Goal: Use online tool/utility: Utilize a website feature to perform a specific function

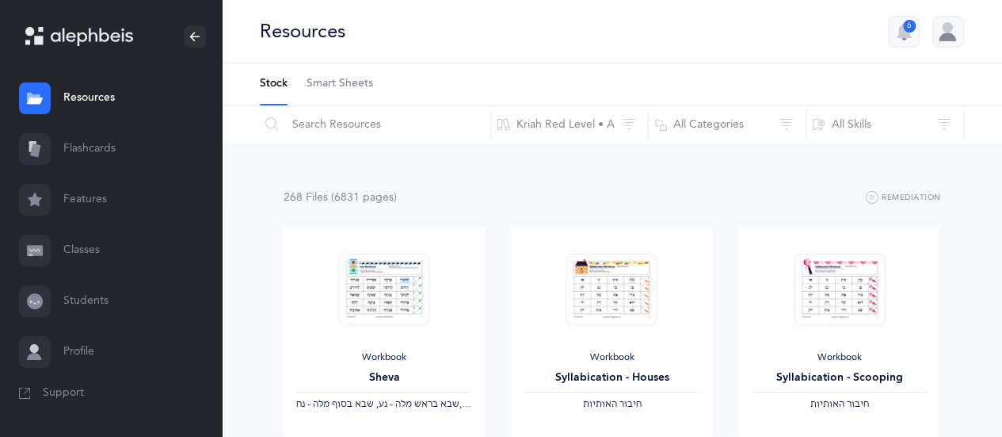
click at [91, 148] on link "Flashcards" at bounding box center [111, 149] width 222 height 51
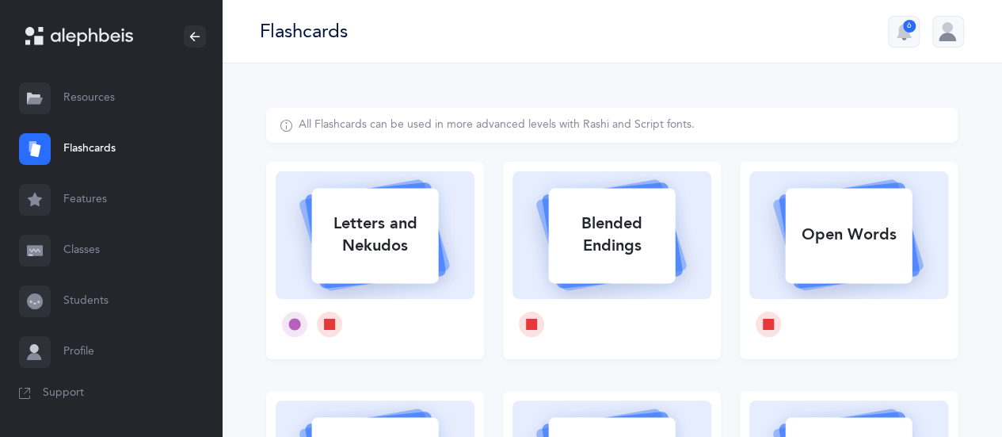
click at [870, 238] on div "Open Words" at bounding box center [848, 234] width 127 height 41
select select
select select "single"
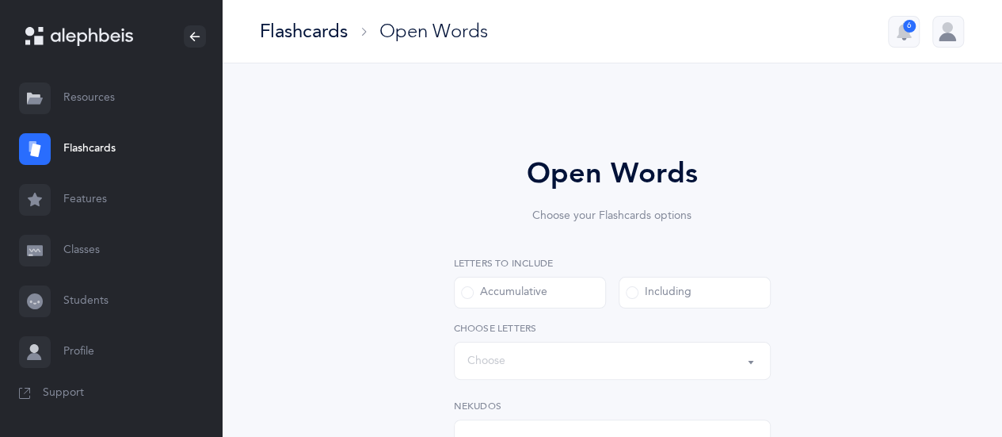
select select "all"
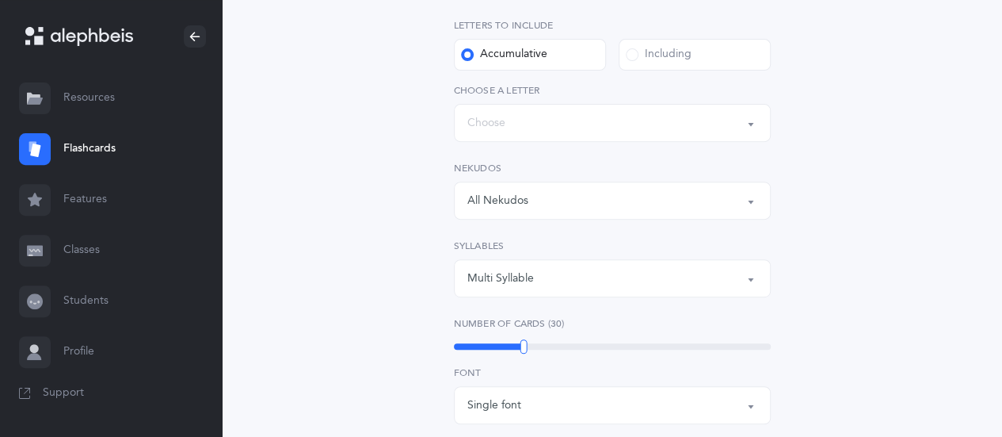
click at [631, 55] on span at bounding box center [632, 54] width 13 height 13
click at [0, 0] on input "Including" at bounding box center [0, 0] width 0 height 0
click at [753, 203] on button "All Nekudos" at bounding box center [612, 200] width 317 height 38
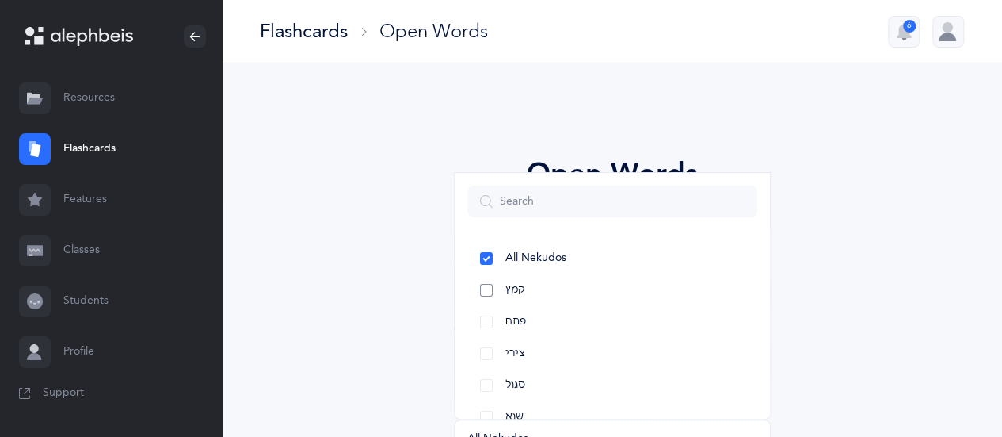
click at [487, 289] on link "קמץ" at bounding box center [612, 290] width 290 height 32
select select "28"
click at [481, 321] on link "פתח" at bounding box center [612, 322] width 290 height 32
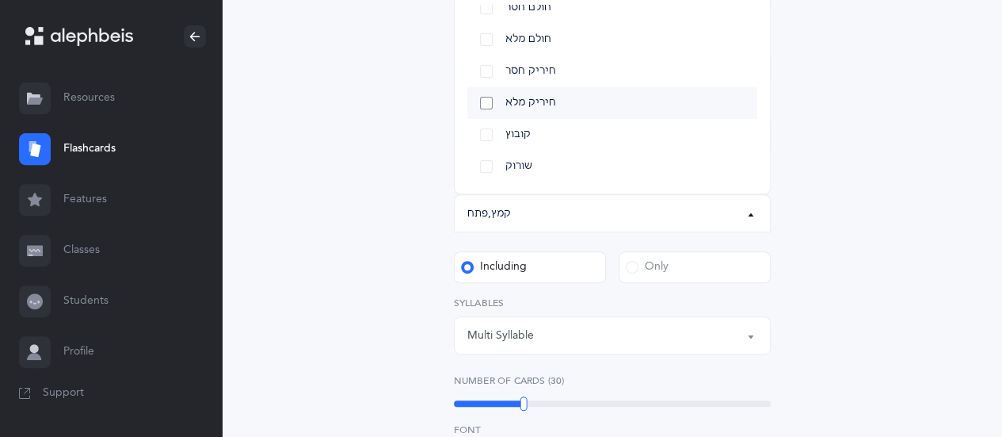
scroll to position [238, 0]
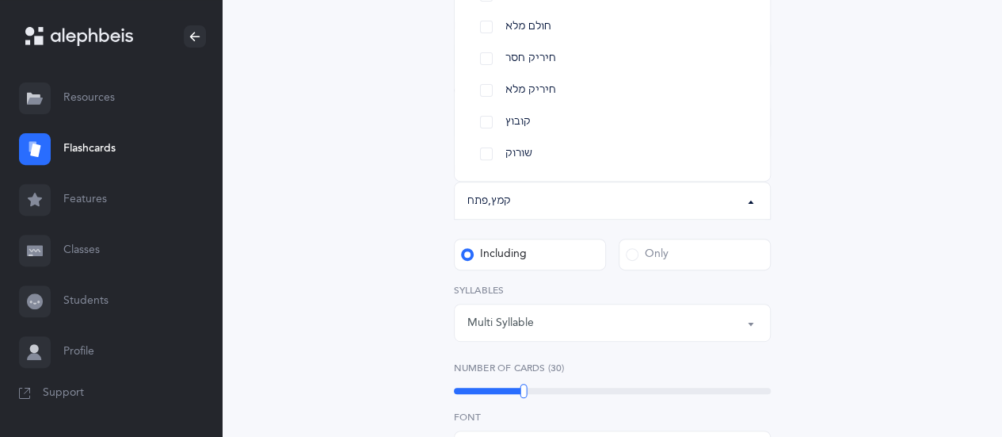
click at [628, 257] on span at bounding box center [632, 254] width 13 height 13
click at [0, 0] on input "Only" at bounding box center [0, 0] width 0 height 0
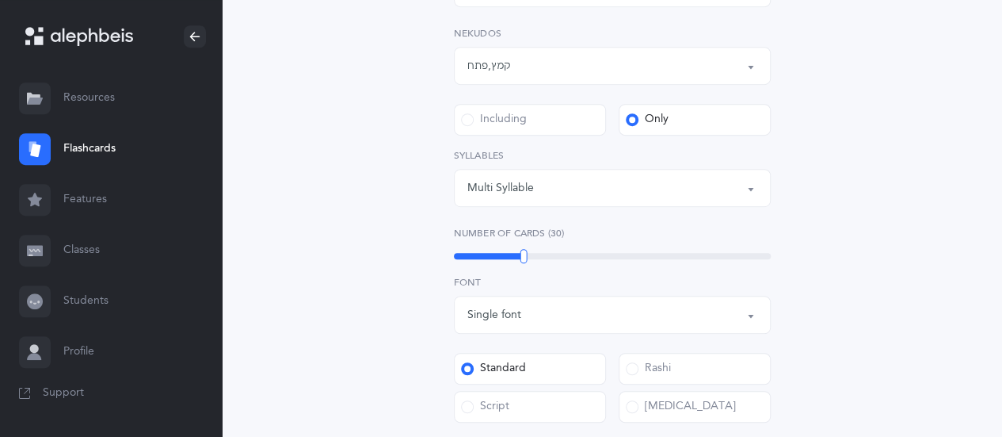
scroll to position [396, 0]
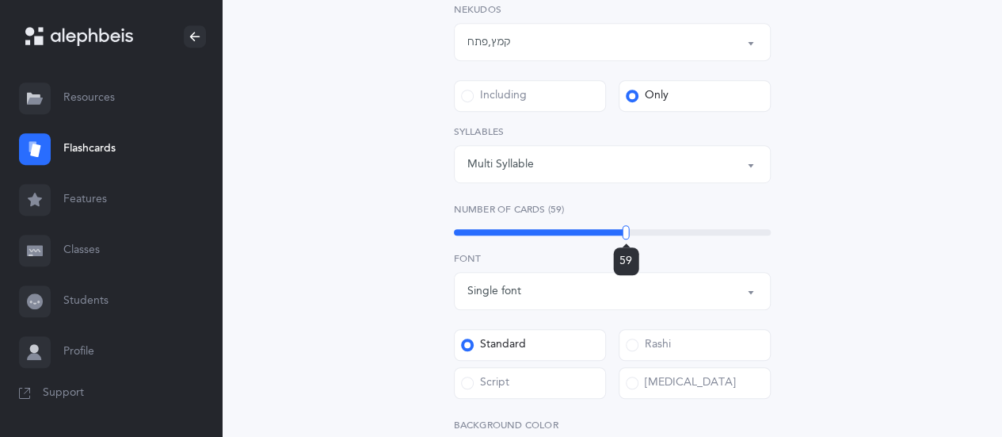
drag, startPoint x: 522, startPoint y: 230, endPoint x: 626, endPoint y: 228, distance: 103.8
click at [626, 228] on div at bounding box center [626, 232] width 7 height 14
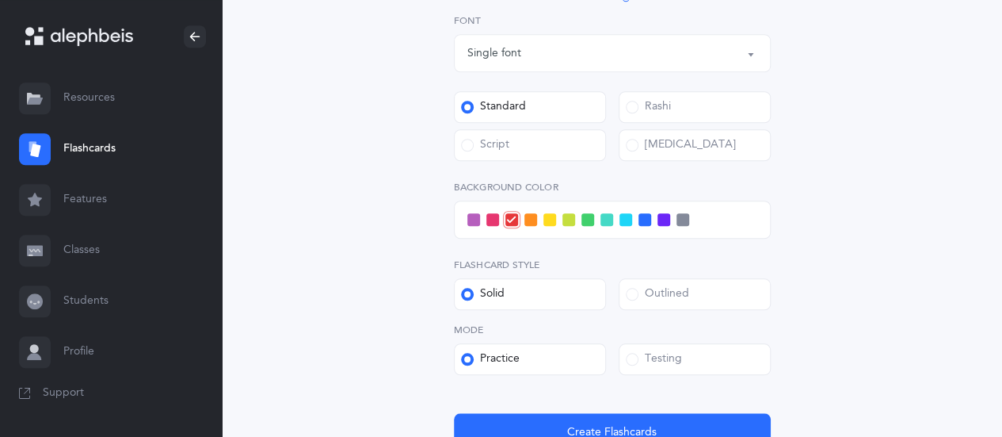
click at [586, 225] on span at bounding box center [588, 219] width 13 height 13
click at [0, 0] on input "checkbox" at bounding box center [0, 0] width 0 height 0
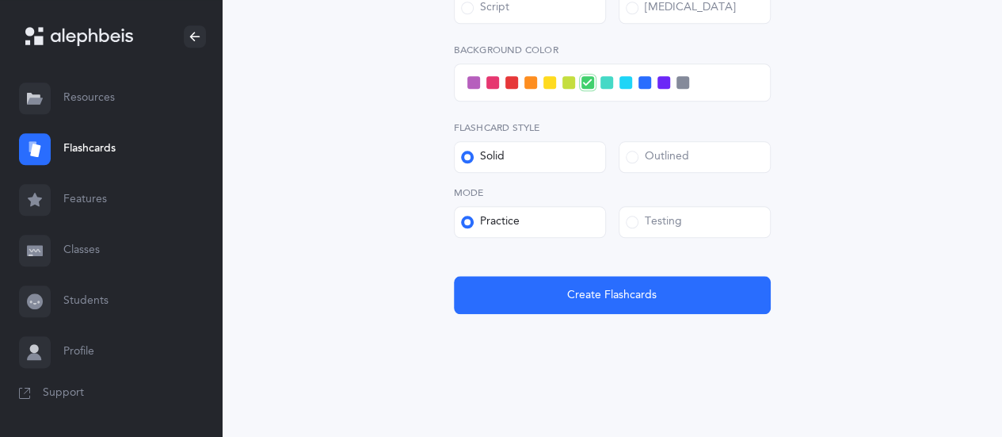
scroll to position [775, 0]
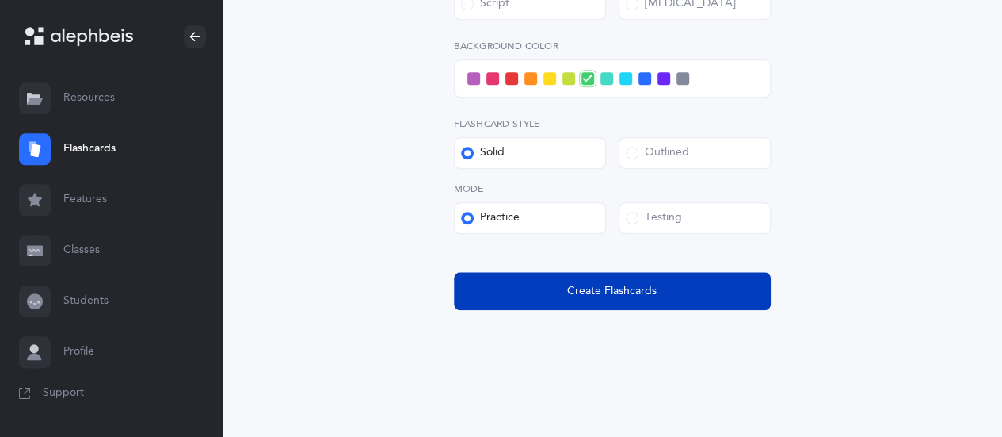
click at [629, 292] on span "Create Flashcards" at bounding box center [612, 291] width 90 height 17
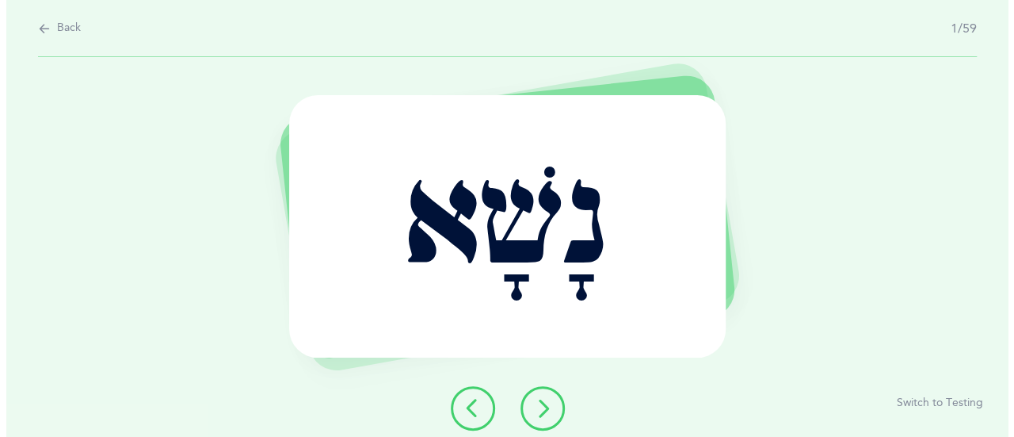
scroll to position [0, 0]
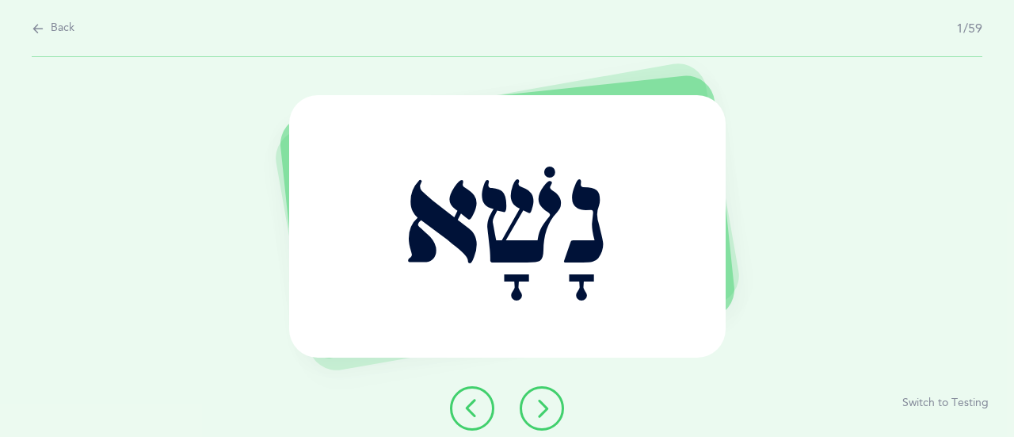
click at [548, 424] on button at bounding box center [542, 408] width 44 height 44
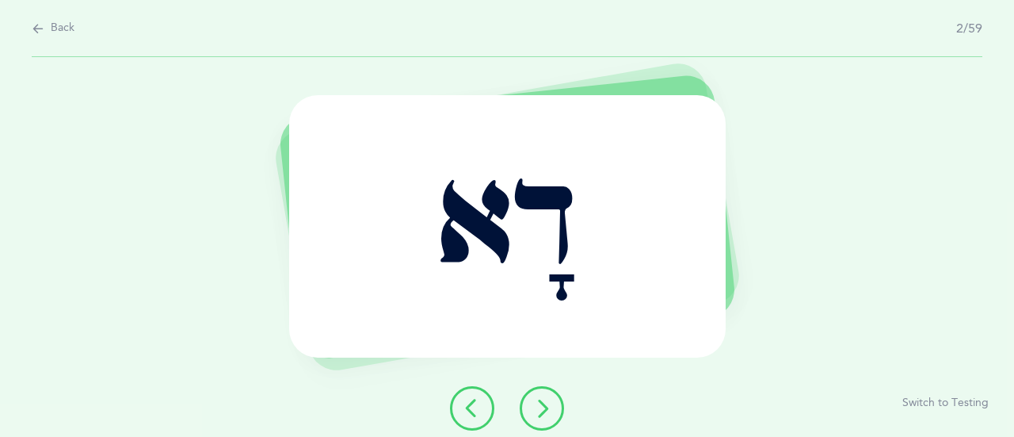
click at [556, 408] on button at bounding box center [542, 408] width 44 height 44
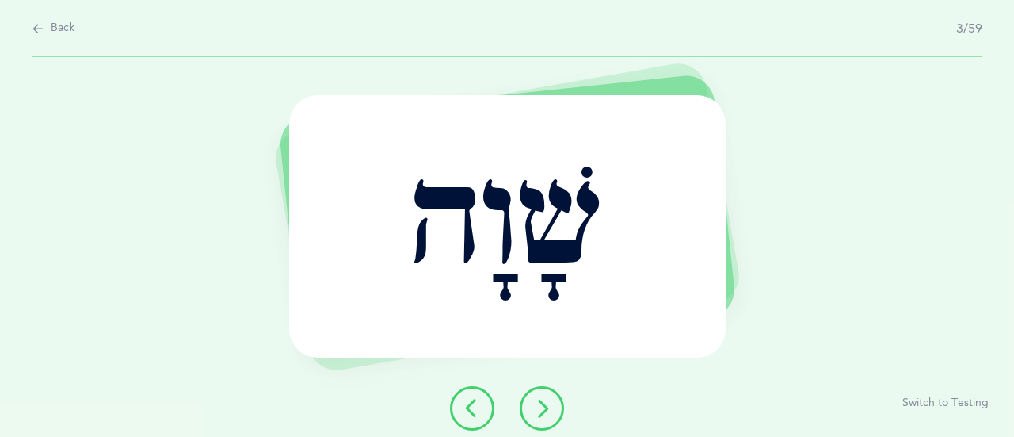
click at [556, 408] on button at bounding box center [542, 408] width 44 height 44
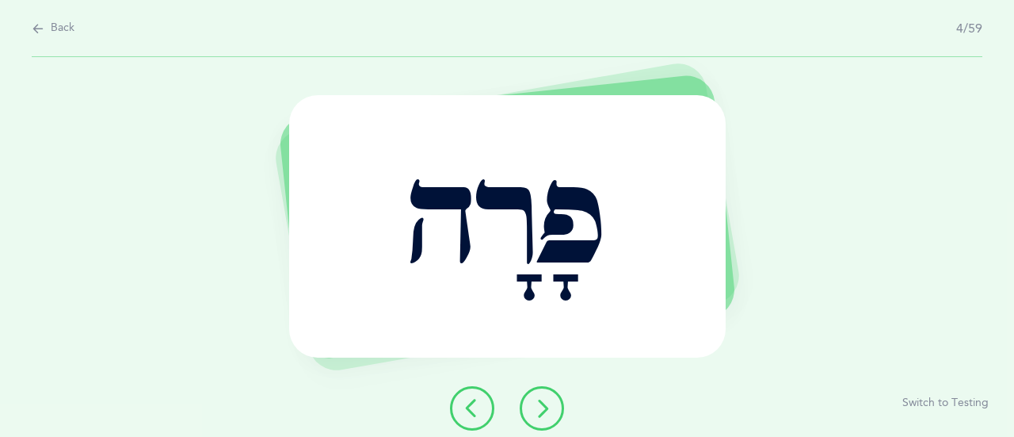
click at [534, 399] on icon at bounding box center [541, 408] width 19 height 19
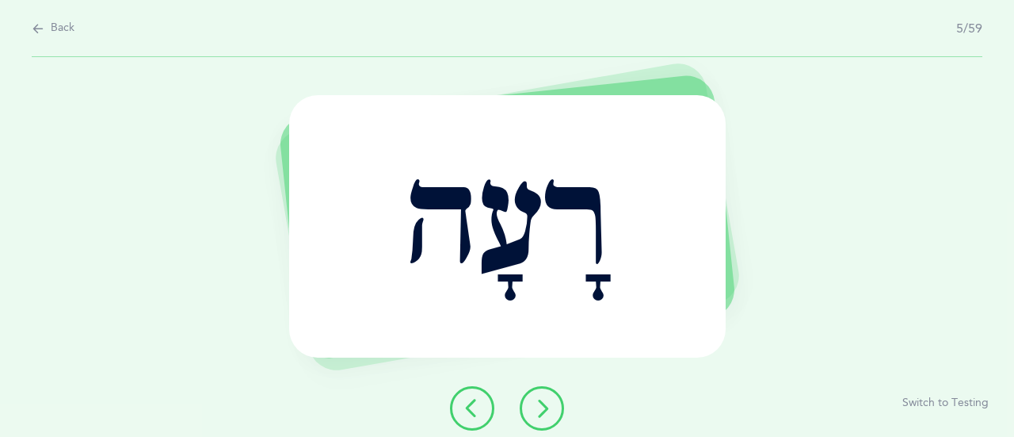
click at [534, 403] on icon at bounding box center [541, 408] width 19 height 19
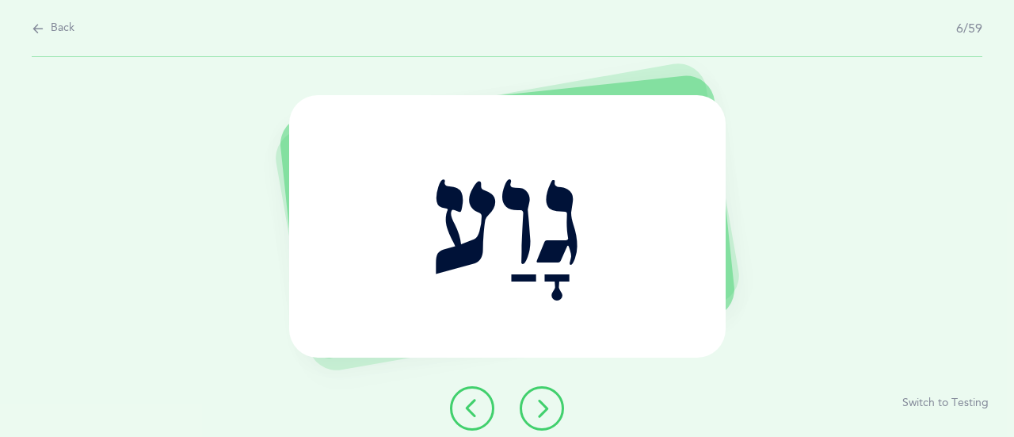
click at [550, 413] on icon at bounding box center [541, 408] width 19 height 19
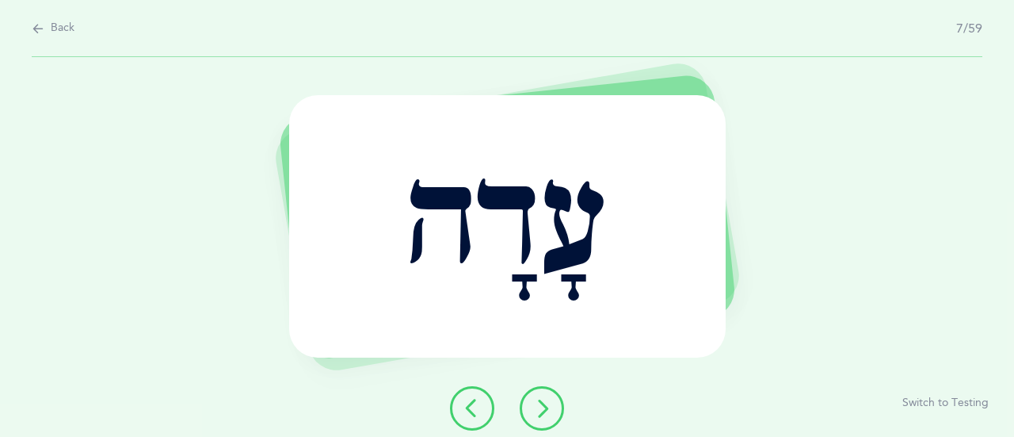
click at [531, 391] on button at bounding box center [542, 408] width 44 height 44
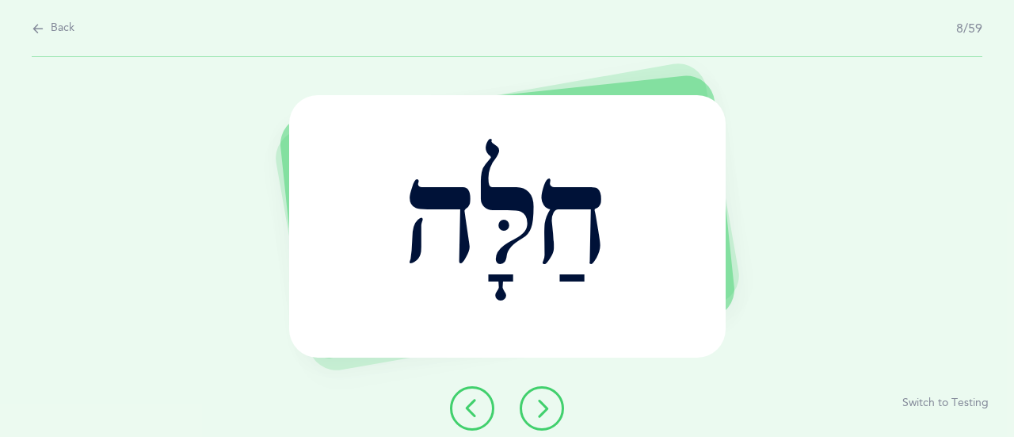
click at [543, 405] on icon at bounding box center [541, 408] width 19 height 19
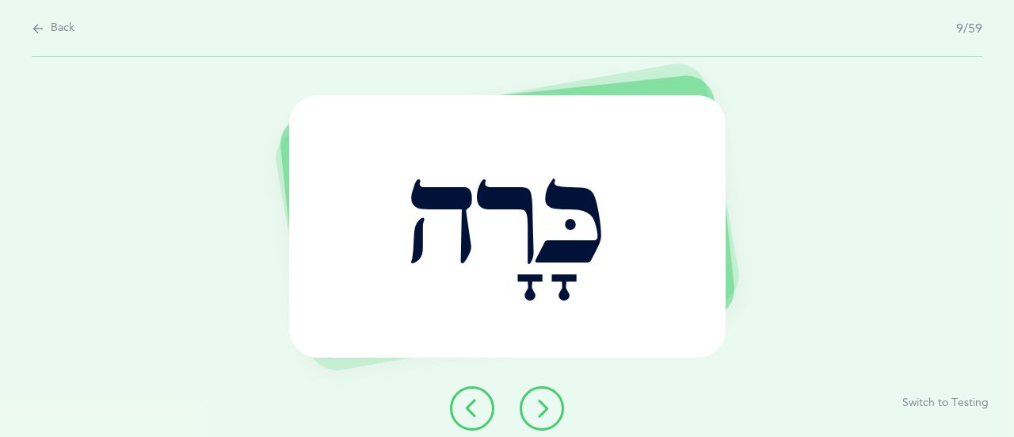
click at [543, 410] on icon at bounding box center [541, 408] width 19 height 19
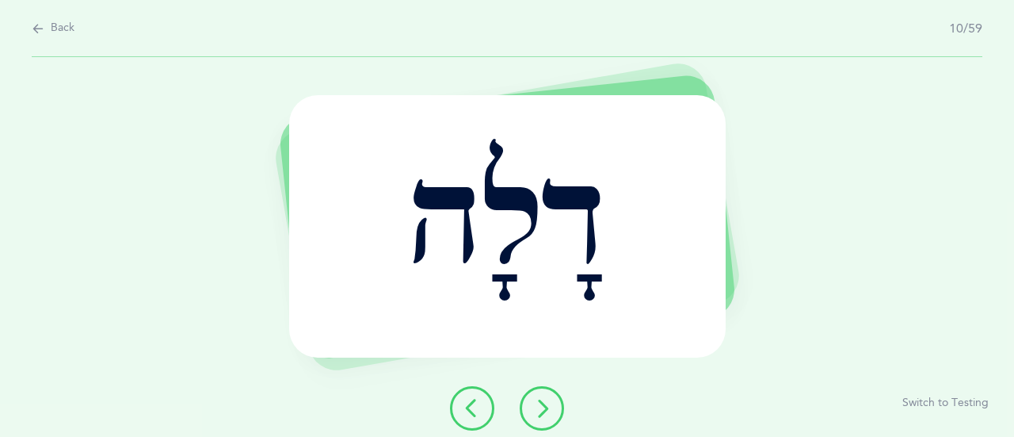
click at [540, 410] on icon at bounding box center [541, 408] width 19 height 19
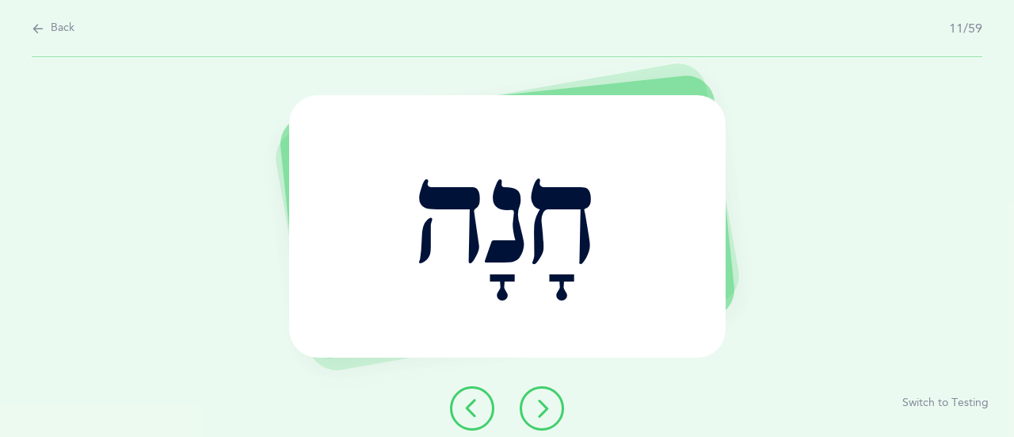
click at [550, 413] on icon at bounding box center [541, 408] width 19 height 19
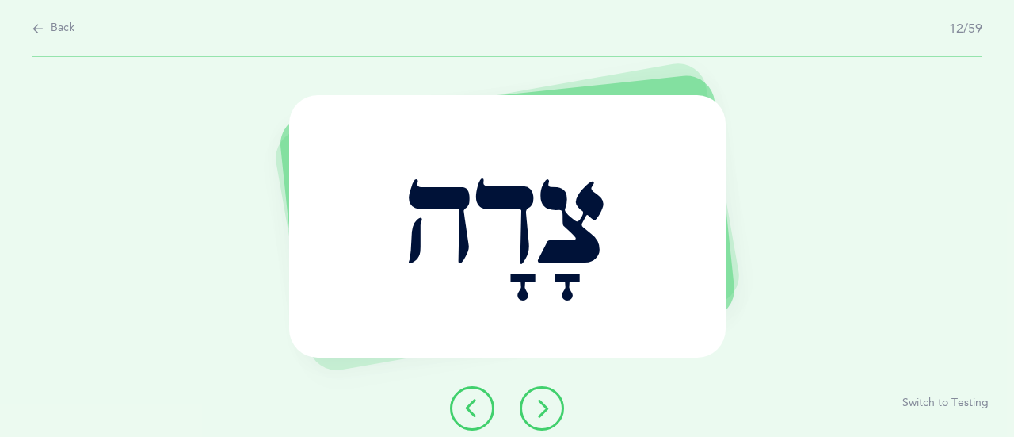
click at [547, 418] on button at bounding box center [542, 408] width 44 height 44
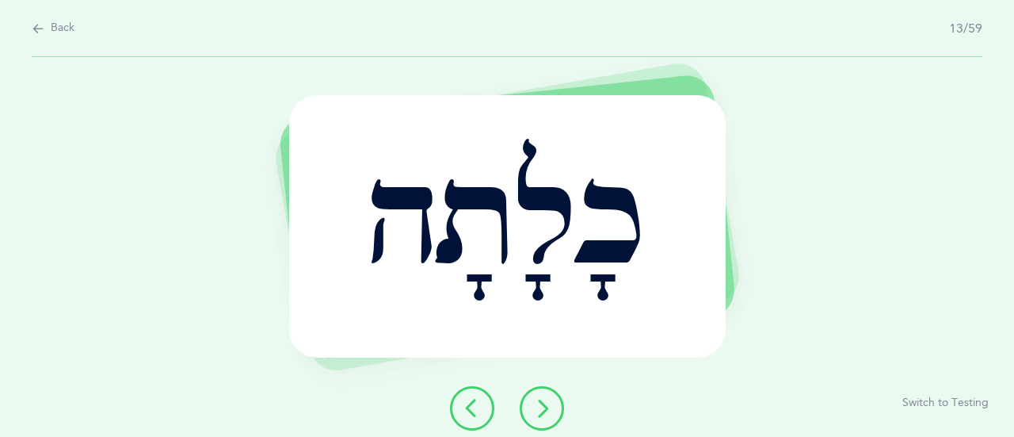
click at [540, 418] on button at bounding box center [542, 408] width 44 height 44
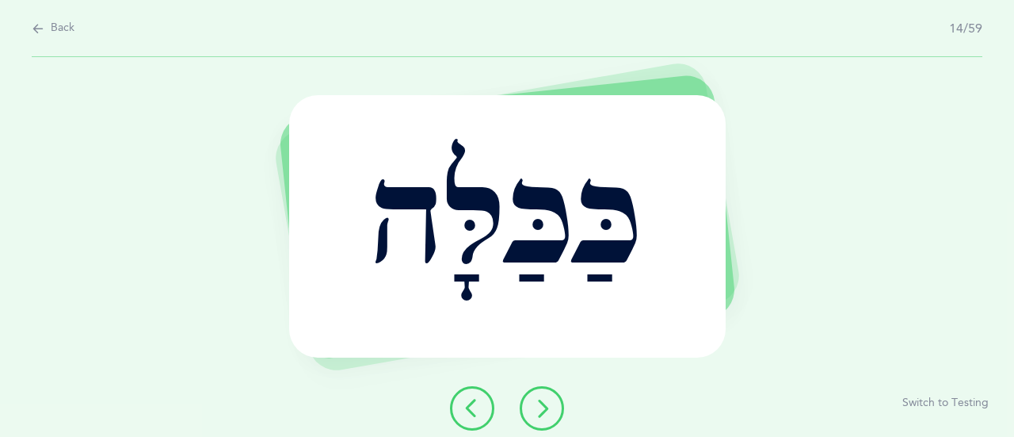
click at [540, 394] on button at bounding box center [542, 408] width 44 height 44
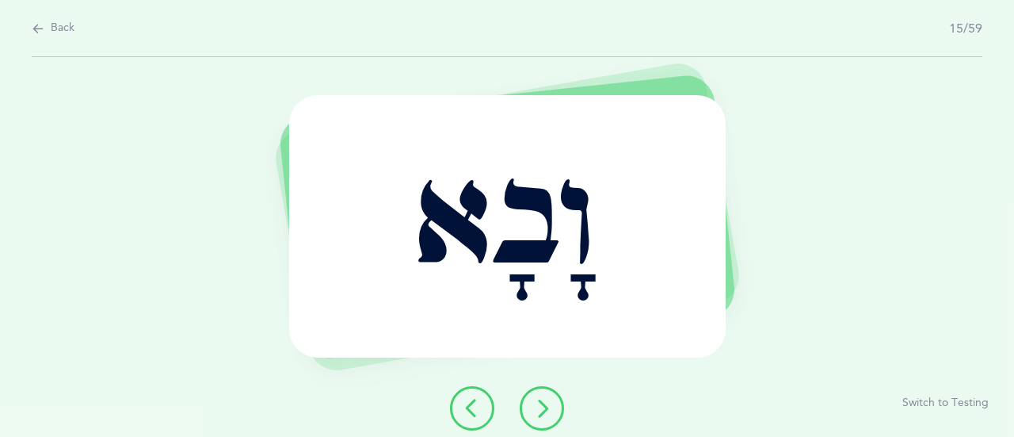
click at [559, 406] on button at bounding box center [542, 408] width 44 height 44
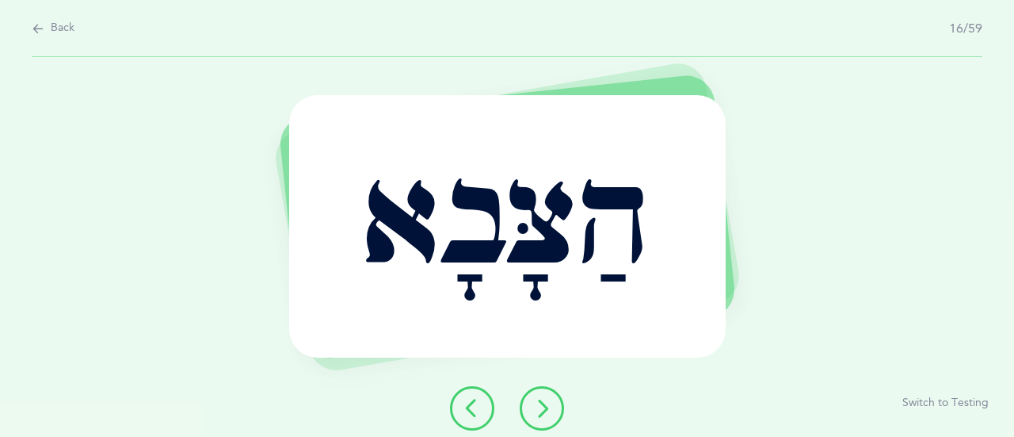
click at [543, 399] on icon at bounding box center [541, 408] width 19 height 19
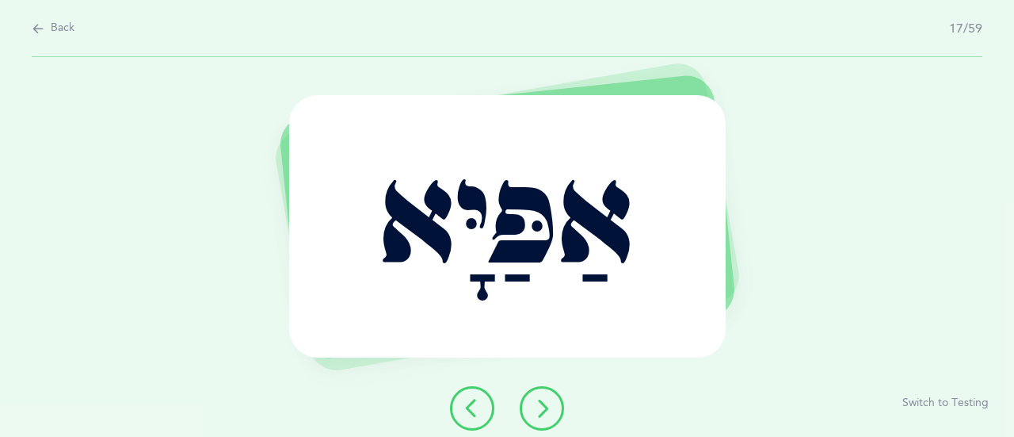
click at [531, 409] on button at bounding box center [542, 408] width 44 height 44
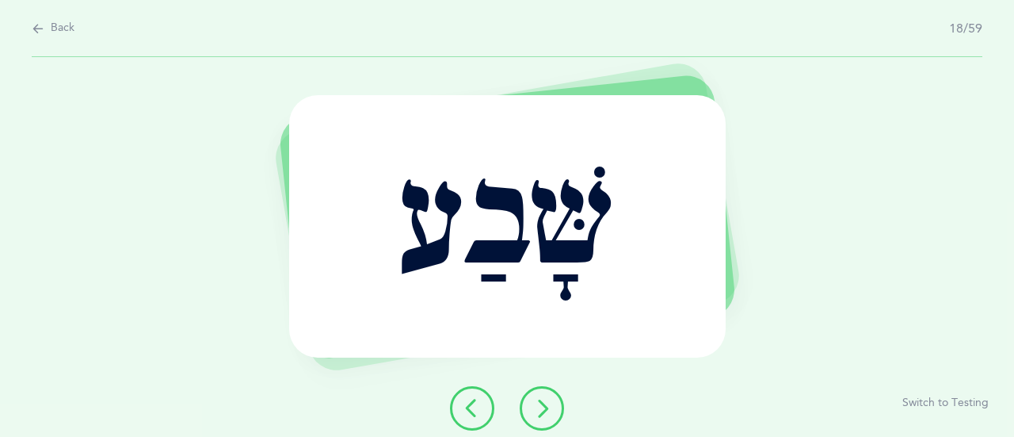
click at [559, 418] on button at bounding box center [542, 408] width 44 height 44
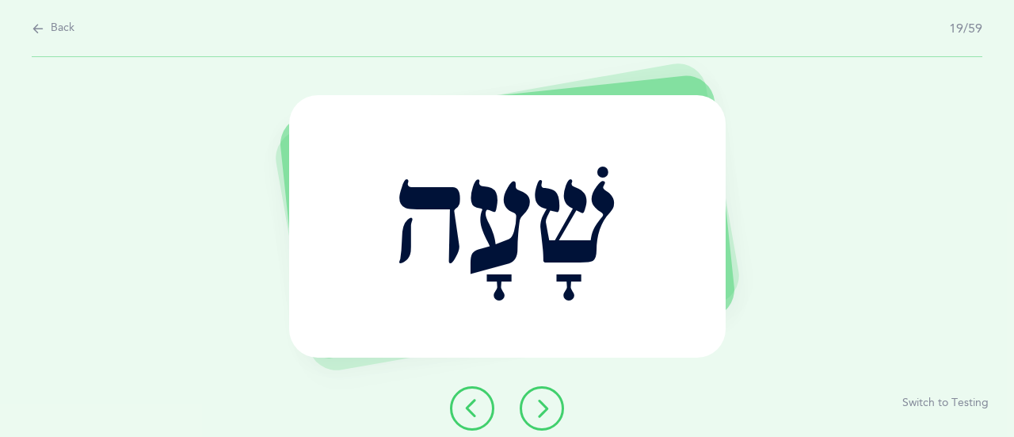
click at [543, 419] on button at bounding box center [542, 408] width 44 height 44
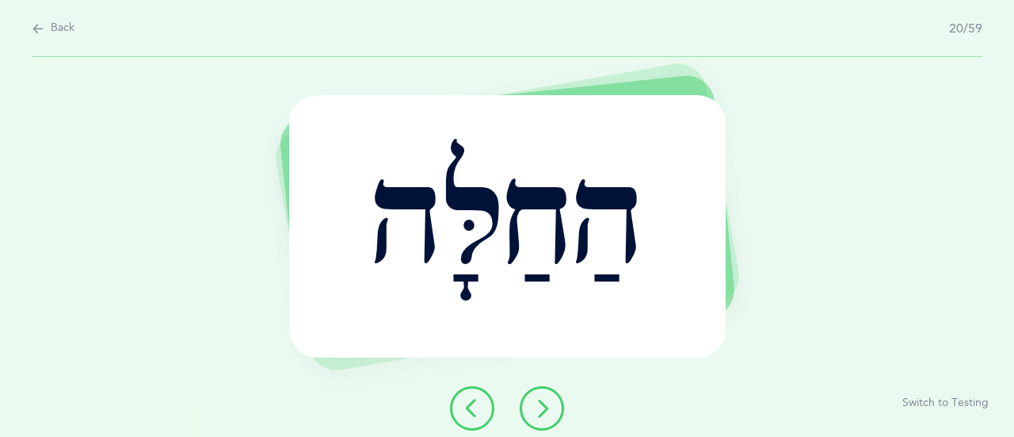
click at [548, 418] on button at bounding box center [542, 408] width 44 height 44
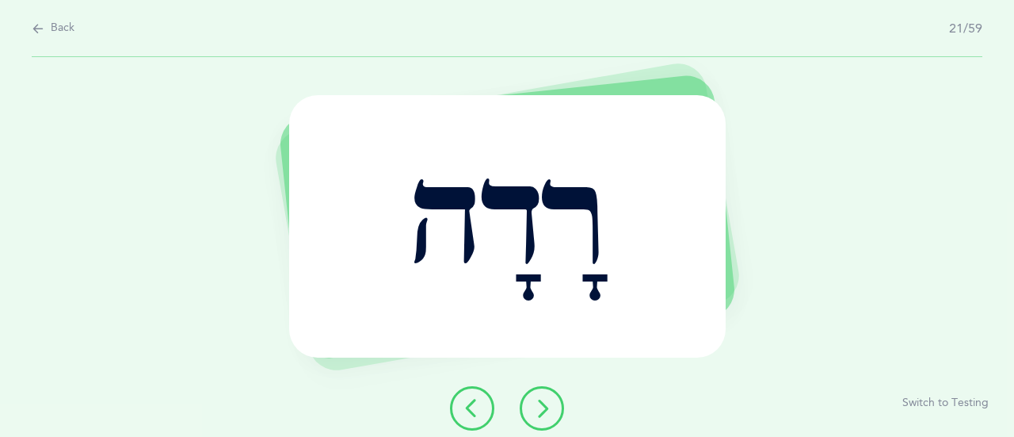
click at [529, 418] on button at bounding box center [542, 408] width 44 height 44
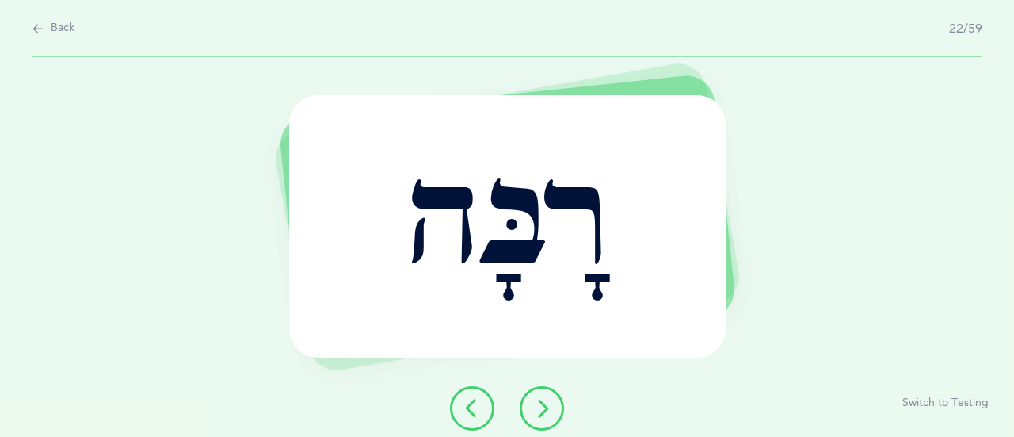
click at [536, 391] on button at bounding box center [542, 408] width 44 height 44
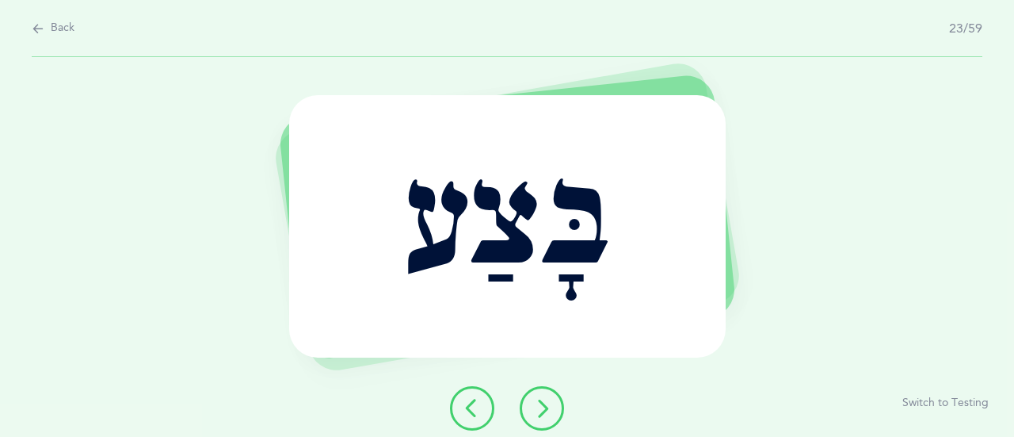
click at [534, 399] on icon at bounding box center [541, 408] width 19 height 19
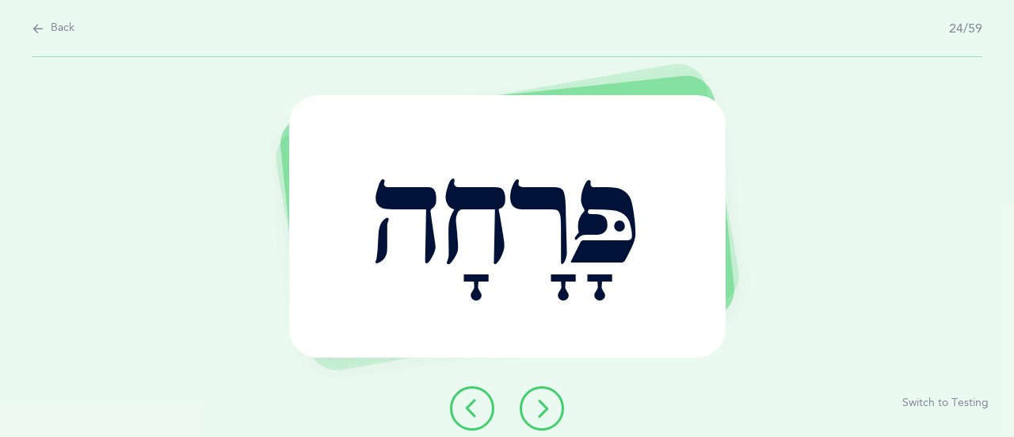
click at [541, 414] on icon at bounding box center [541, 408] width 19 height 19
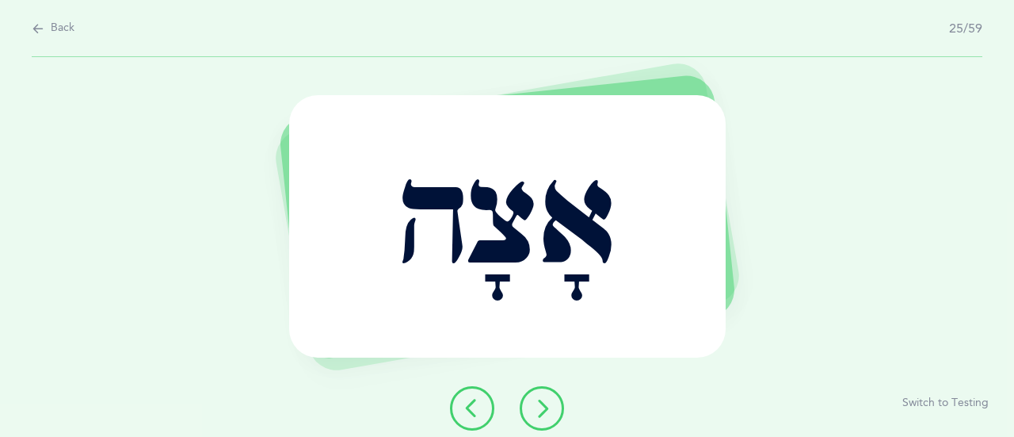
click at [532, 405] on icon at bounding box center [541, 408] width 19 height 19
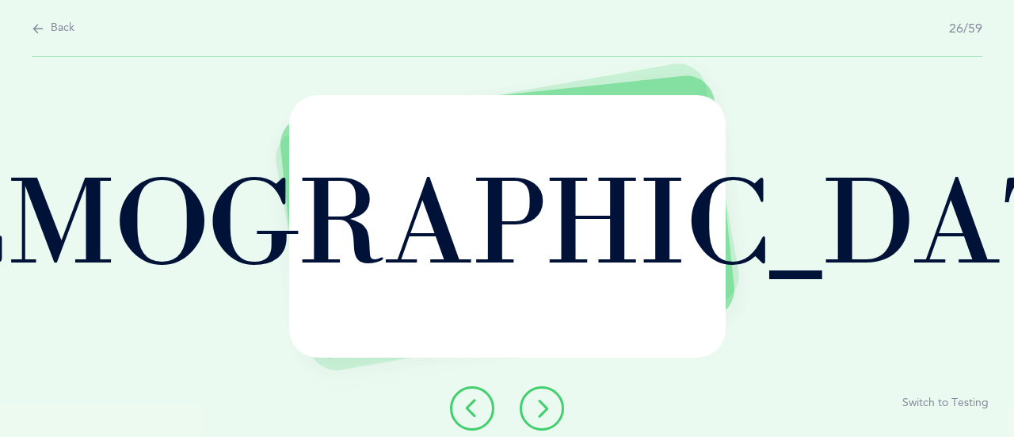
click at [548, 405] on icon at bounding box center [541, 408] width 19 height 19
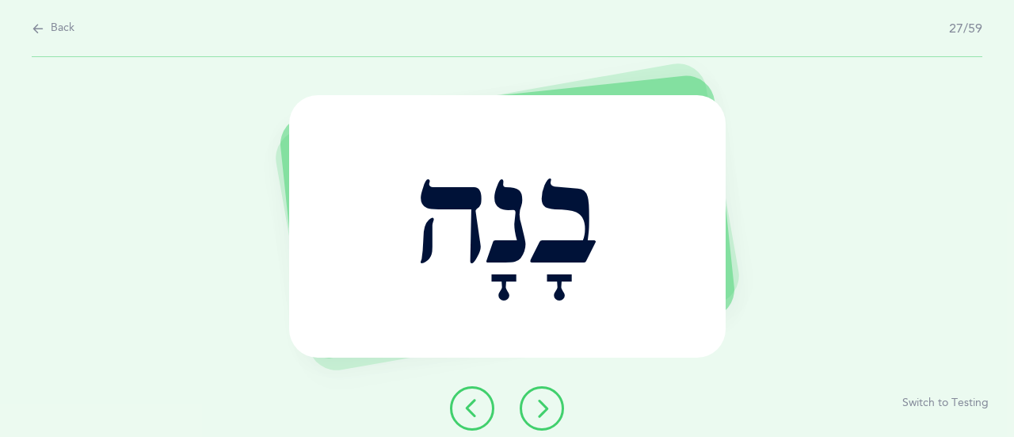
click at [532, 406] on icon at bounding box center [541, 408] width 19 height 19
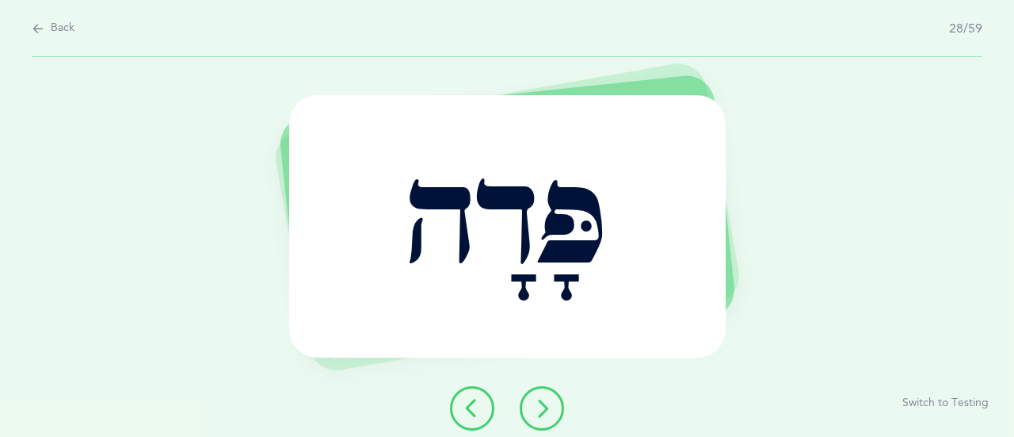
click at [546, 418] on button at bounding box center [542, 408] width 44 height 44
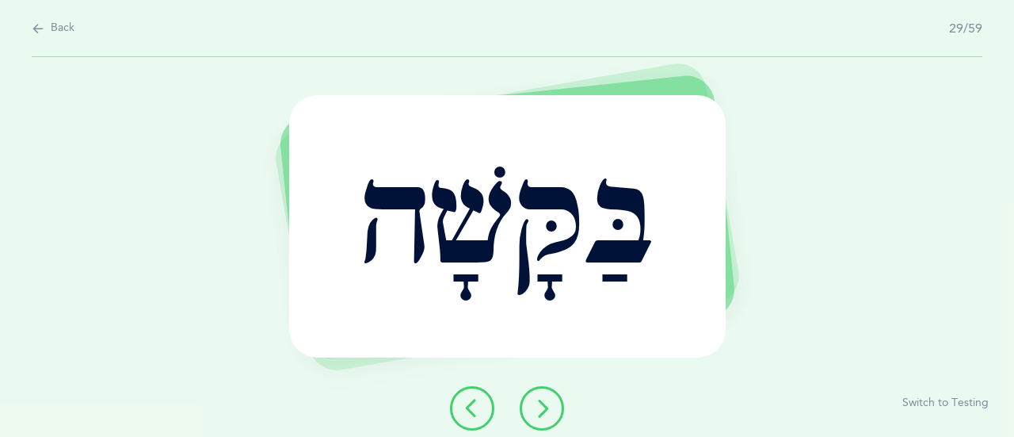
click at [539, 401] on icon at bounding box center [541, 408] width 19 height 19
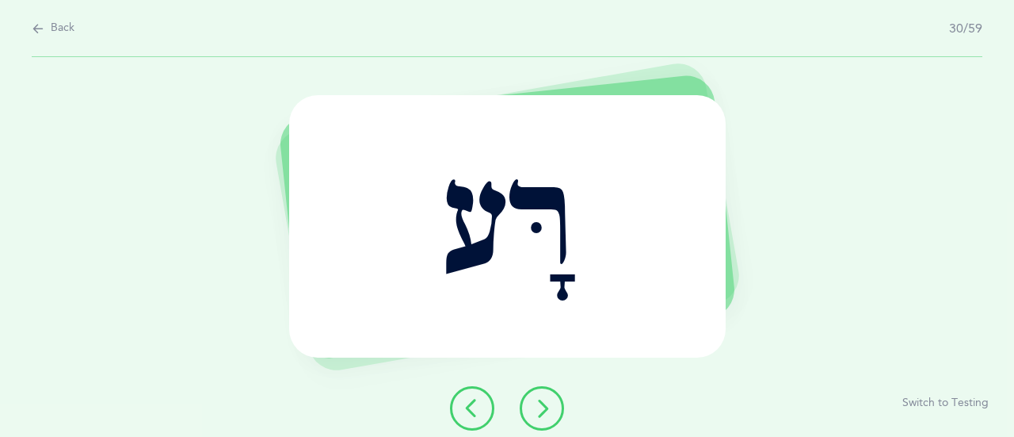
click at [543, 406] on icon at bounding box center [541, 408] width 19 height 19
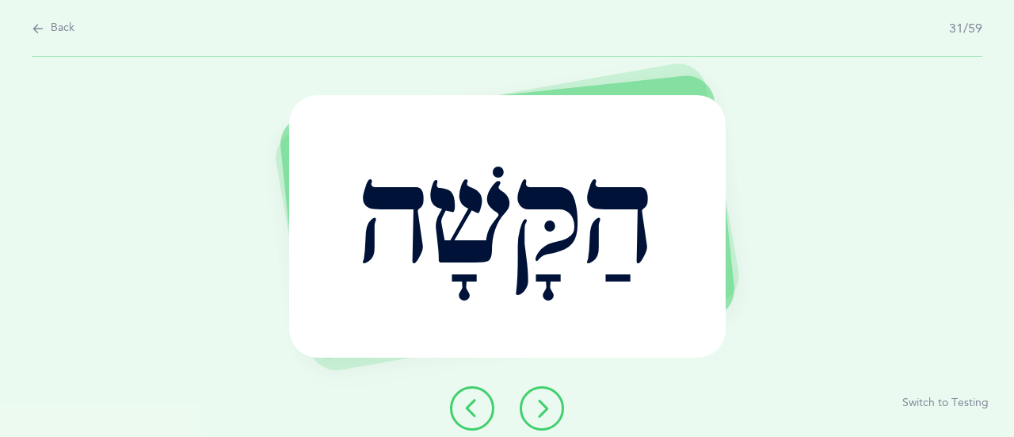
click at [547, 394] on button at bounding box center [542, 408] width 44 height 44
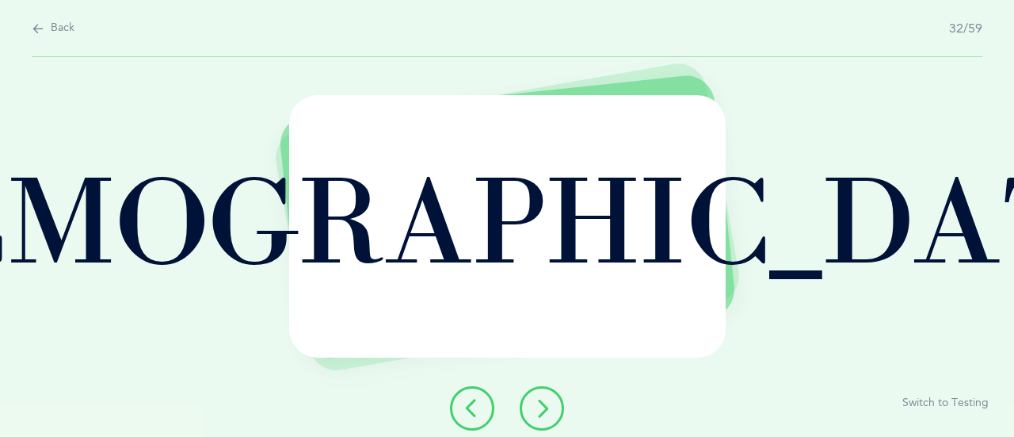
click at [534, 402] on icon at bounding box center [541, 408] width 19 height 19
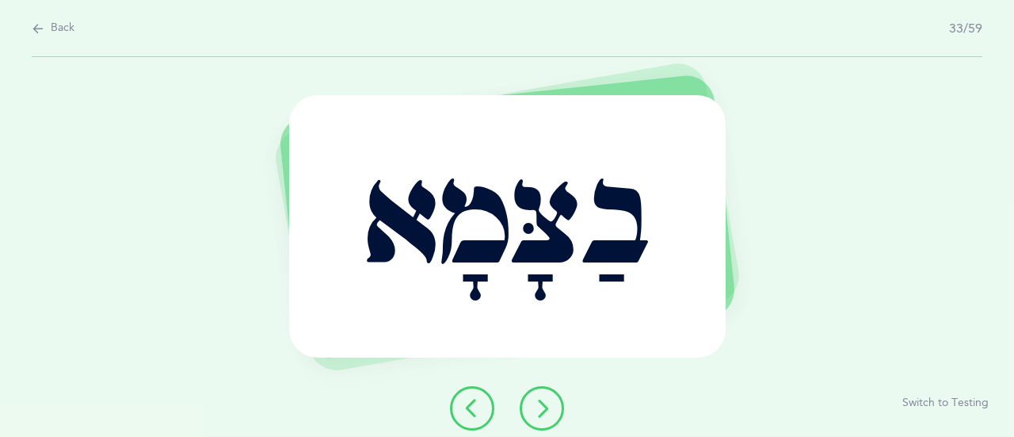
click at [553, 413] on button at bounding box center [542, 408] width 44 height 44
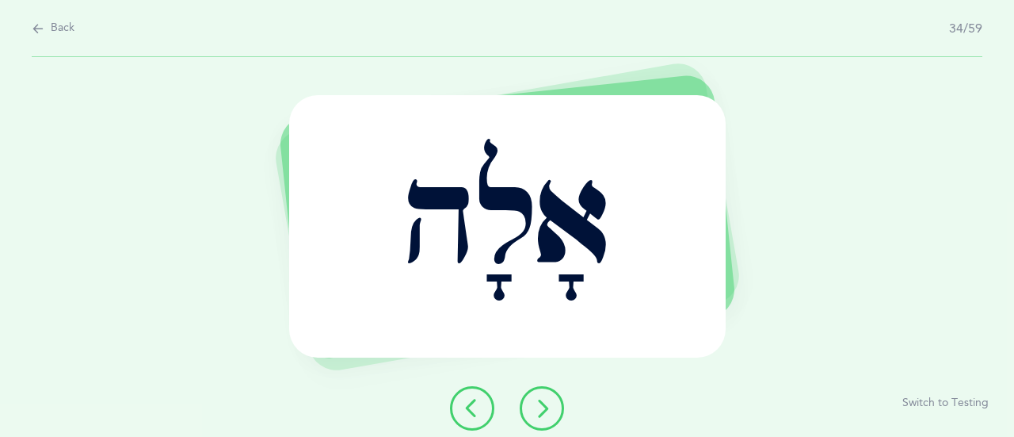
click at [550, 399] on icon at bounding box center [541, 408] width 19 height 19
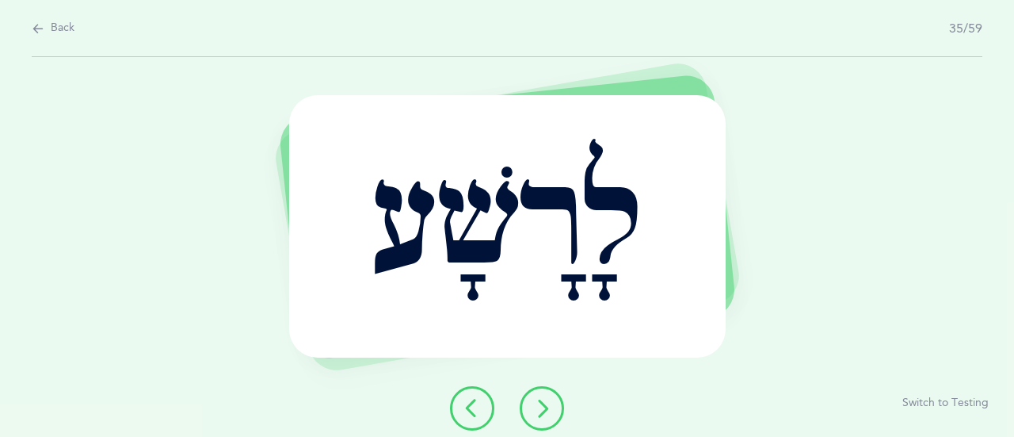
click at [550, 416] on icon at bounding box center [541, 408] width 19 height 19
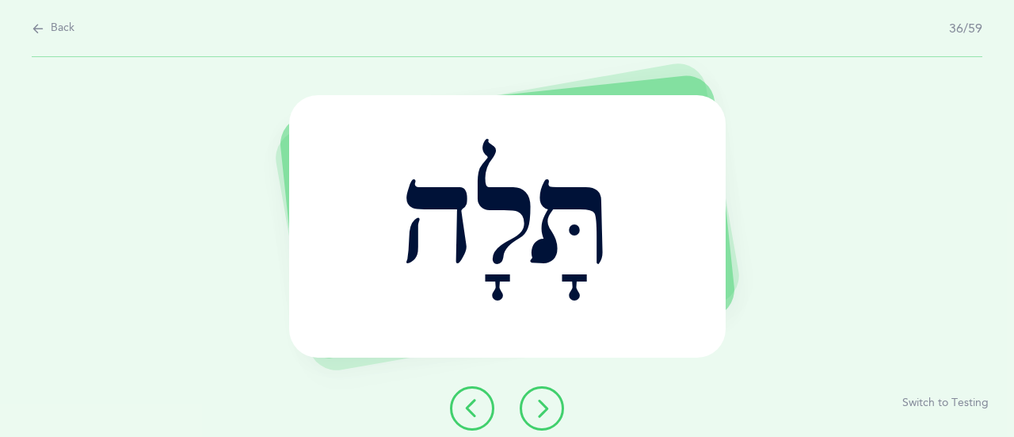
click at [556, 401] on button at bounding box center [542, 408] width 44 height 44
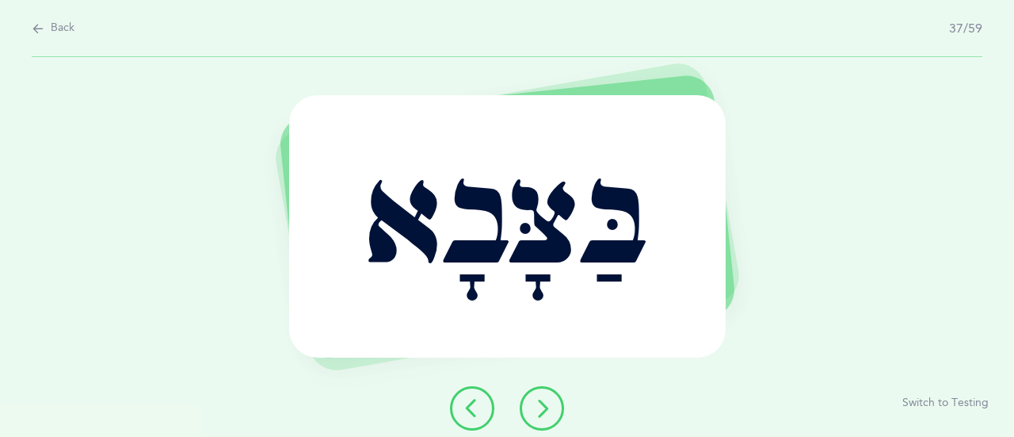
click at [536, 406] on icon at bounding box center [541, 408] width 19 height 19
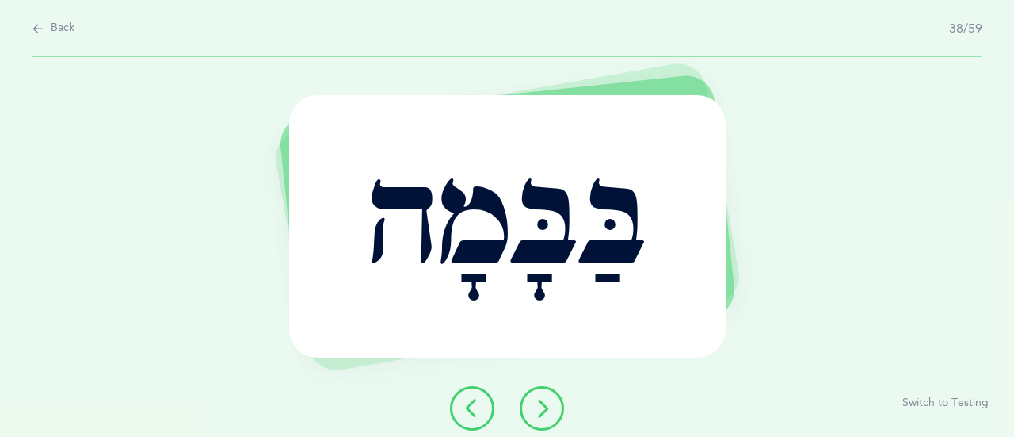
click at [555, 408] on button at bounding box center [542, 408] width 44 height 44
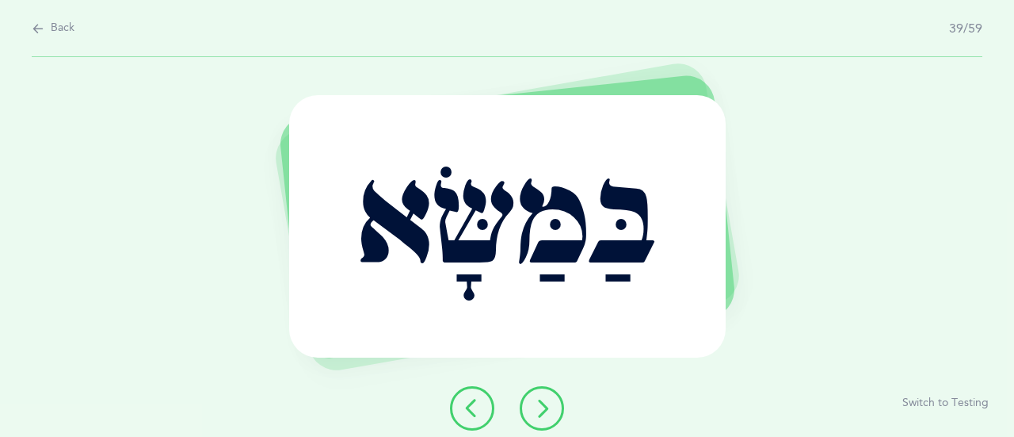
click at [559, 415] on button at bounding box center [542, 408] width 44 height 44
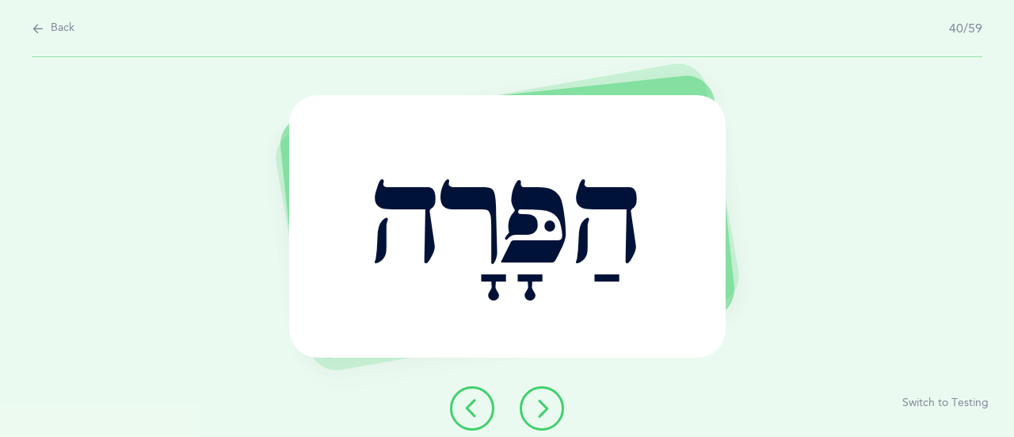
click at [551, 398] on button at bounding box center [542, 408] width 44 height 44
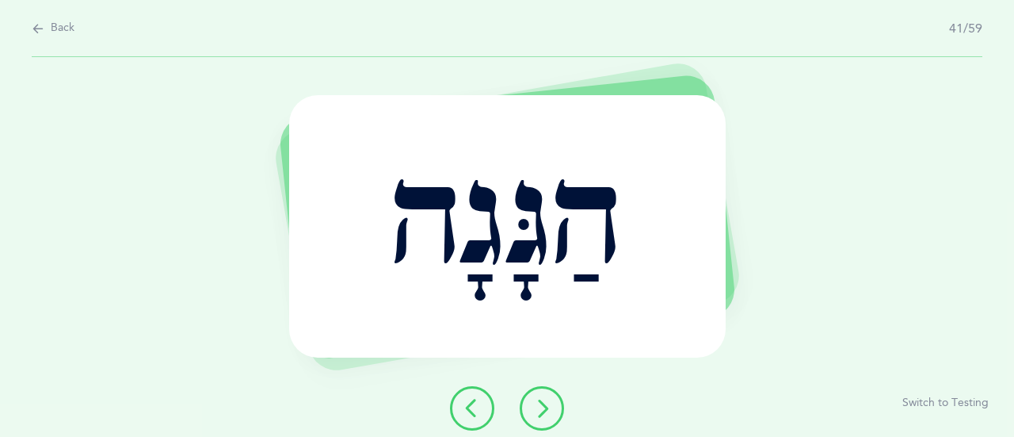
drag, startPoint x: 530, startPoint y: 395, endPoint x: 535, endPoint y: 378, distance: 17.3
click at [531, 394] on button at bounding box center [542, 408] width 44 height 44
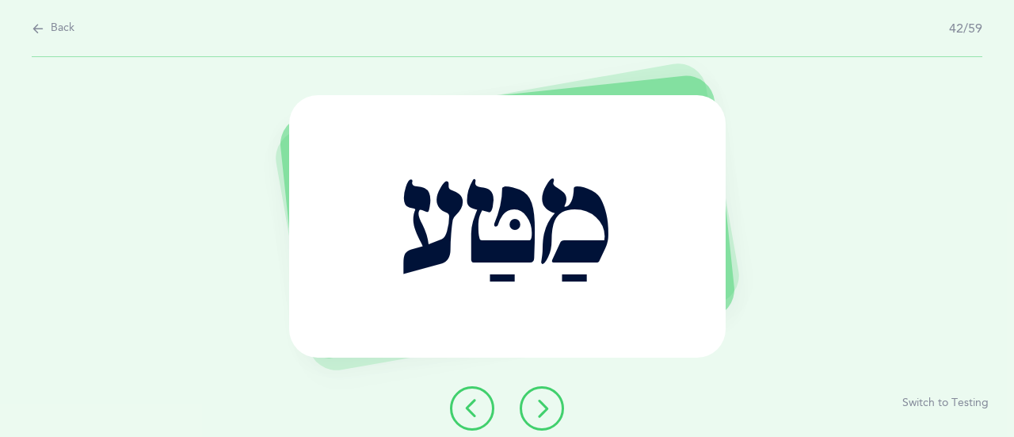
drag, startPoint x: 546, startPoint y: 400, endPoint x: 547, endPoint y: 388, distance: 12.0
click at [547, 400] on icon at bounding box center [541, 408] width 19 height 19
